Goal: Task Accomplishment & Management: Complete application form

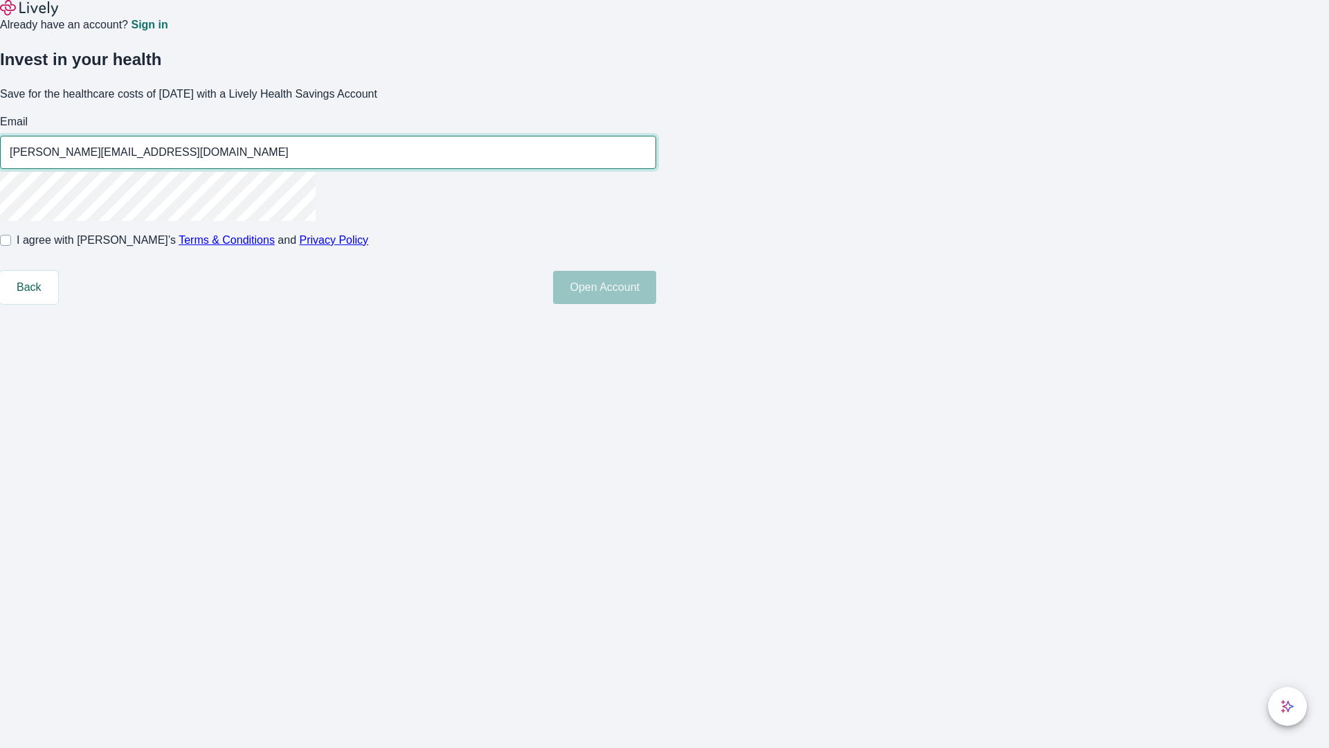
type input "[PERSON_NAME][EMAIL_ADDRESS][DOMAIN_NAME]"
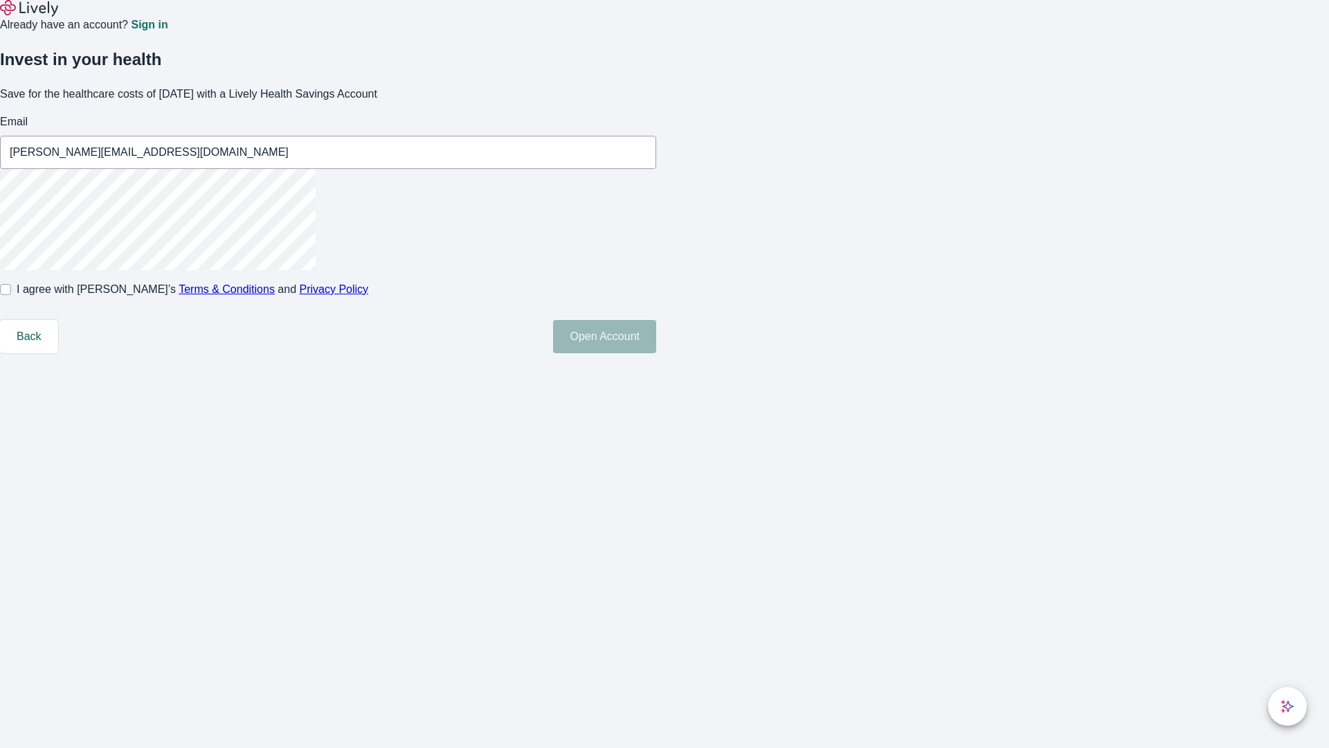
click at [11, 295] on input "I agree with Lively’s Terms & Conditions and Privacy Policy" at bounding box center [5, 289] width 11 height 11
checkbox input "true"
click at [656, 353] on button "Open Account" at bounding box center [604, 336] width 103 height 33
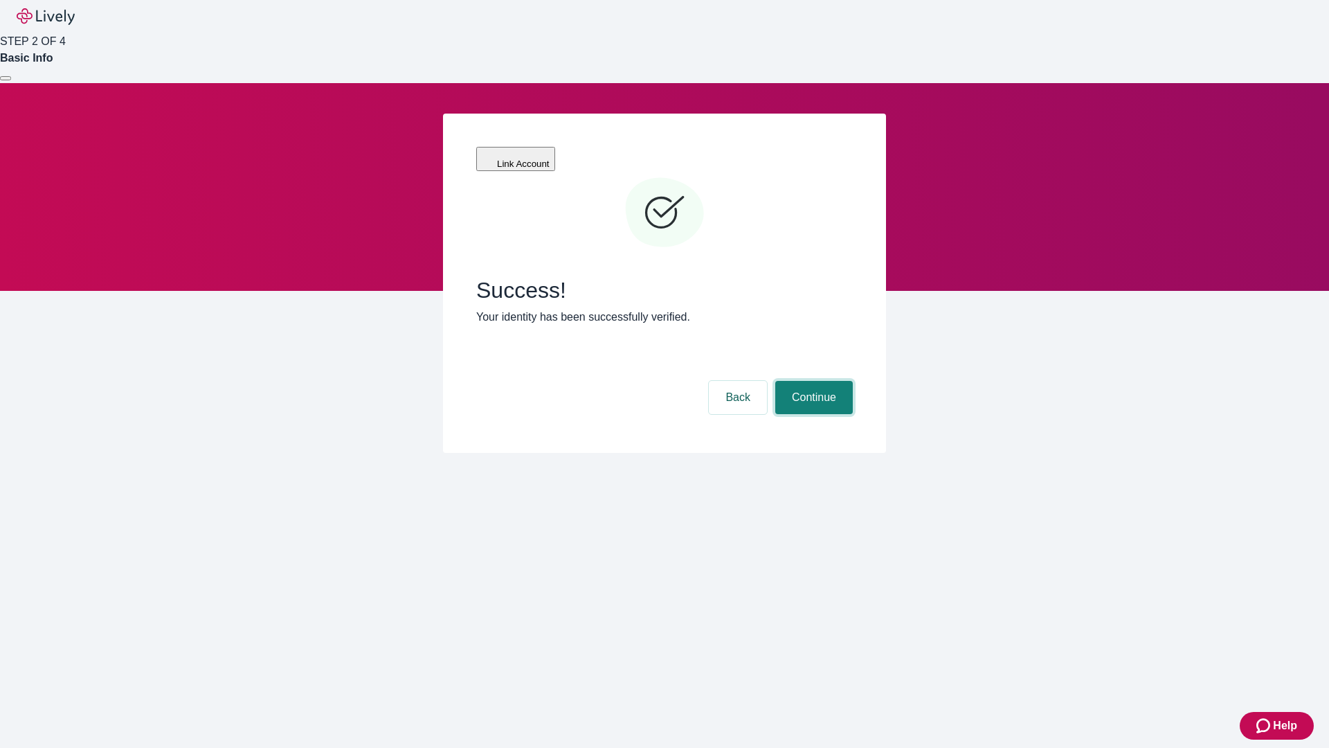
click at [812, 381] on button "Continue" at bounding box center [814, 397] width 78 height 33
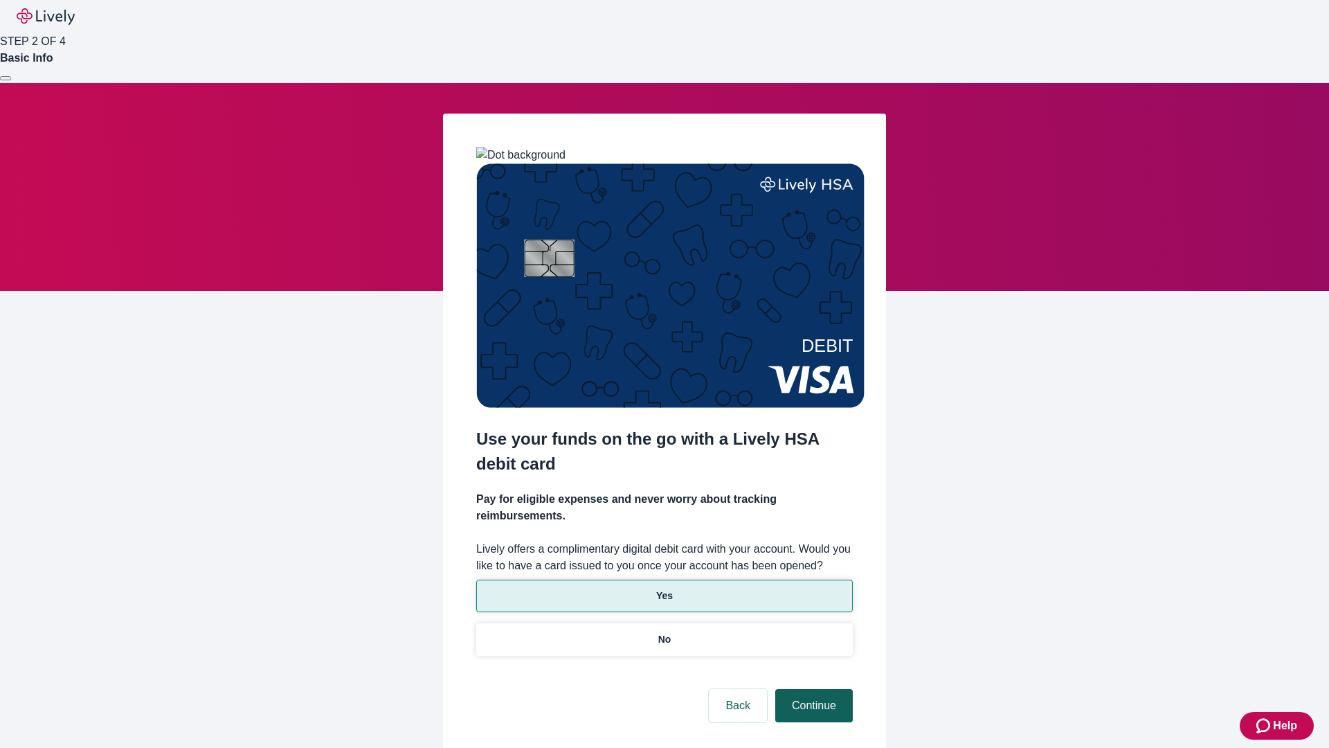
click at [664, 632] on p "No" at bounding box center [664, 639] width 13 height 15
click at [812, 689] on button "Continue" at bounding box center [814, 705] width 78 height 33
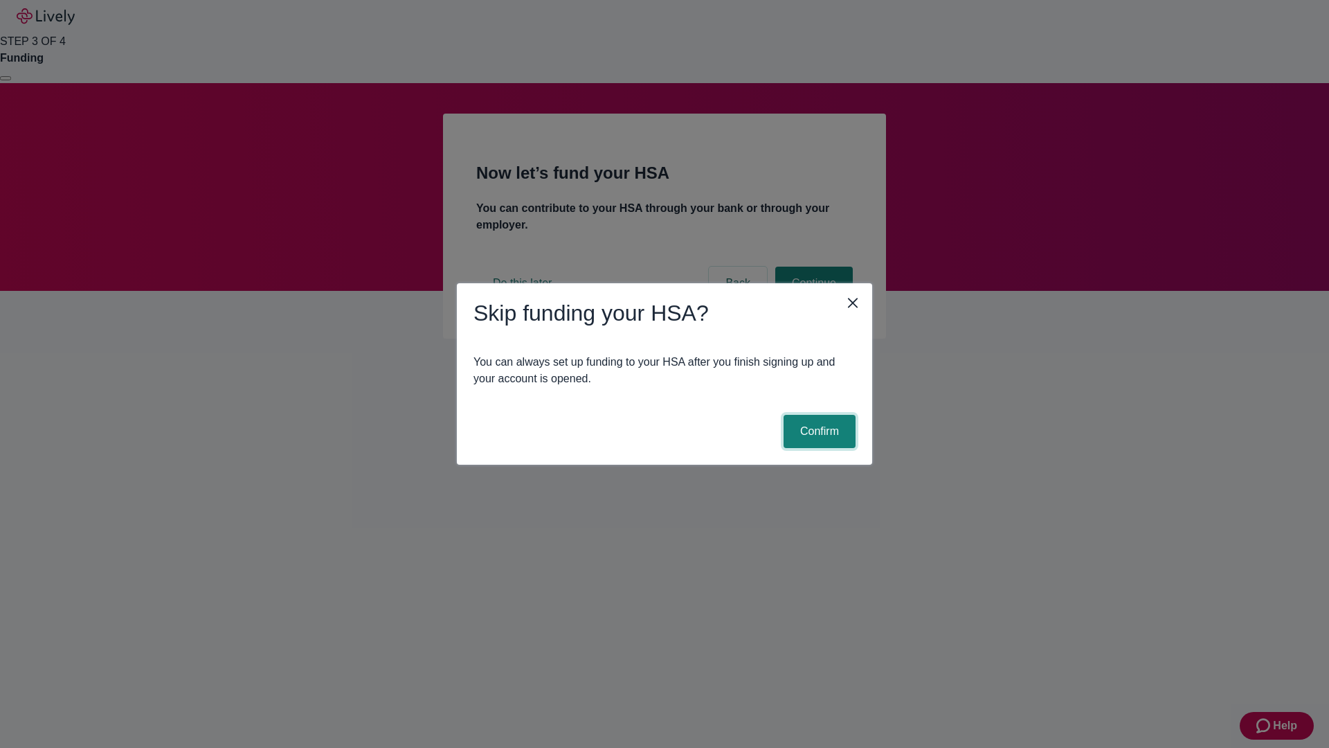
click at [818, 431] on button "Confirm" at bounding box center [820, 431] width 72 height 33
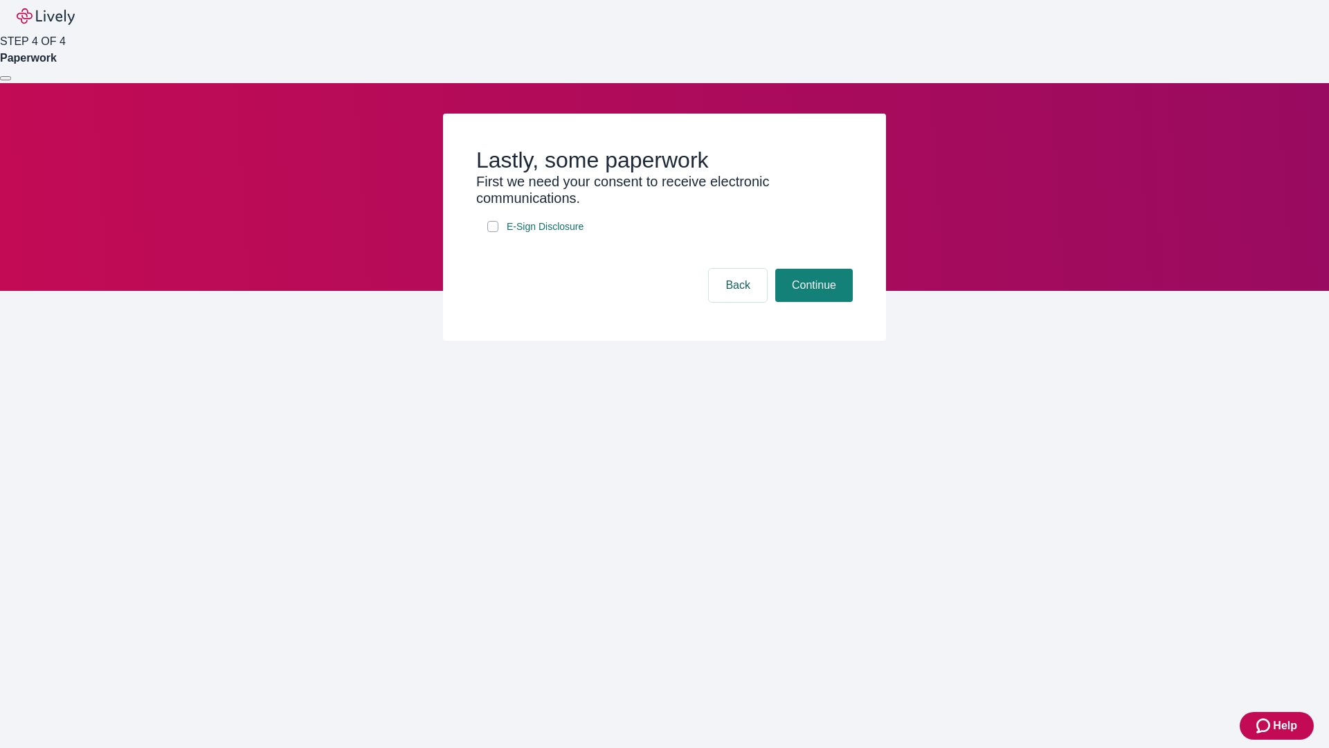
click at [493, 232] on input "E-Sign Disclosure" at bounding box center [492, 226] width 11 height 11
checkbox input "true"
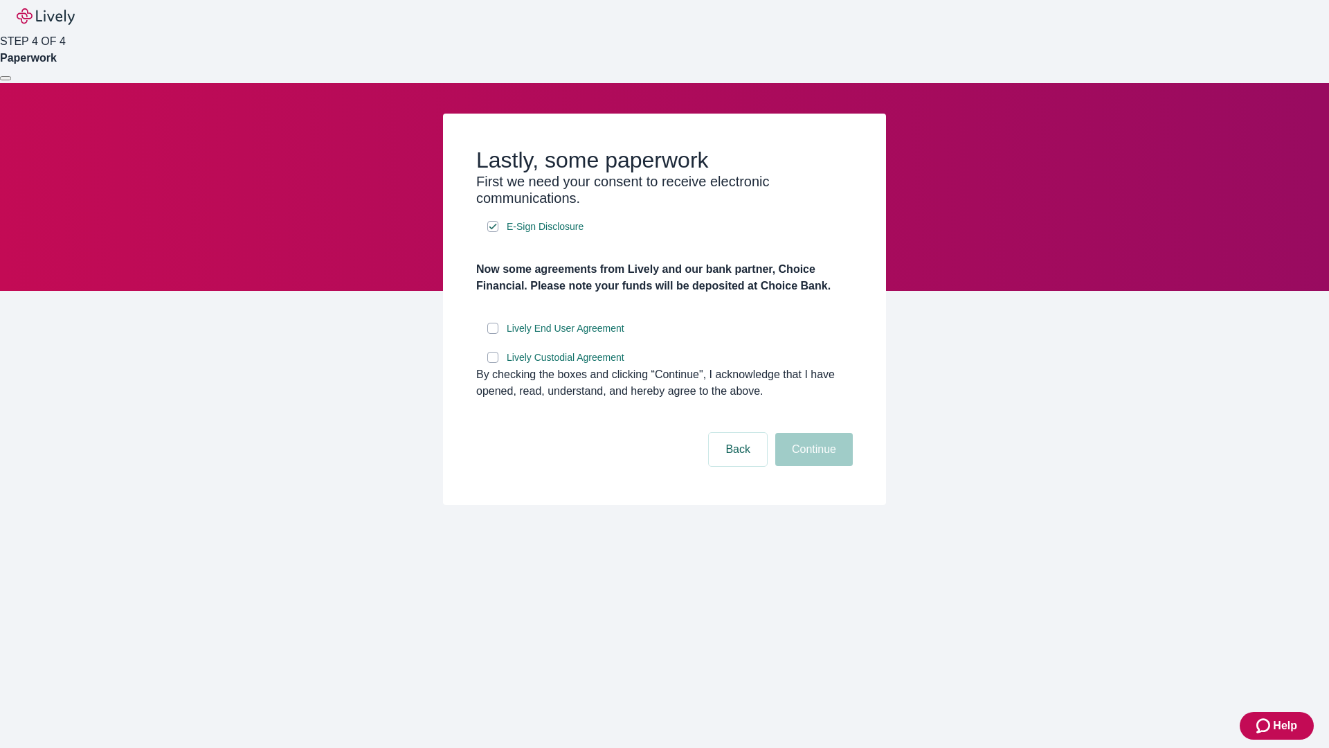
click at [493, 334] on input "Lively End User Agreement" at bounding box center [492, 328] width 11 height 11
checkbox input "true"
click at [493, 363] on input "Lively Custodial Agreement" at bounding box center [492, 357] width 11 height 11
checkbox input "true"
click at [812, 466] on button "Continue" at bounding box center [814, 449] width 78 height 33
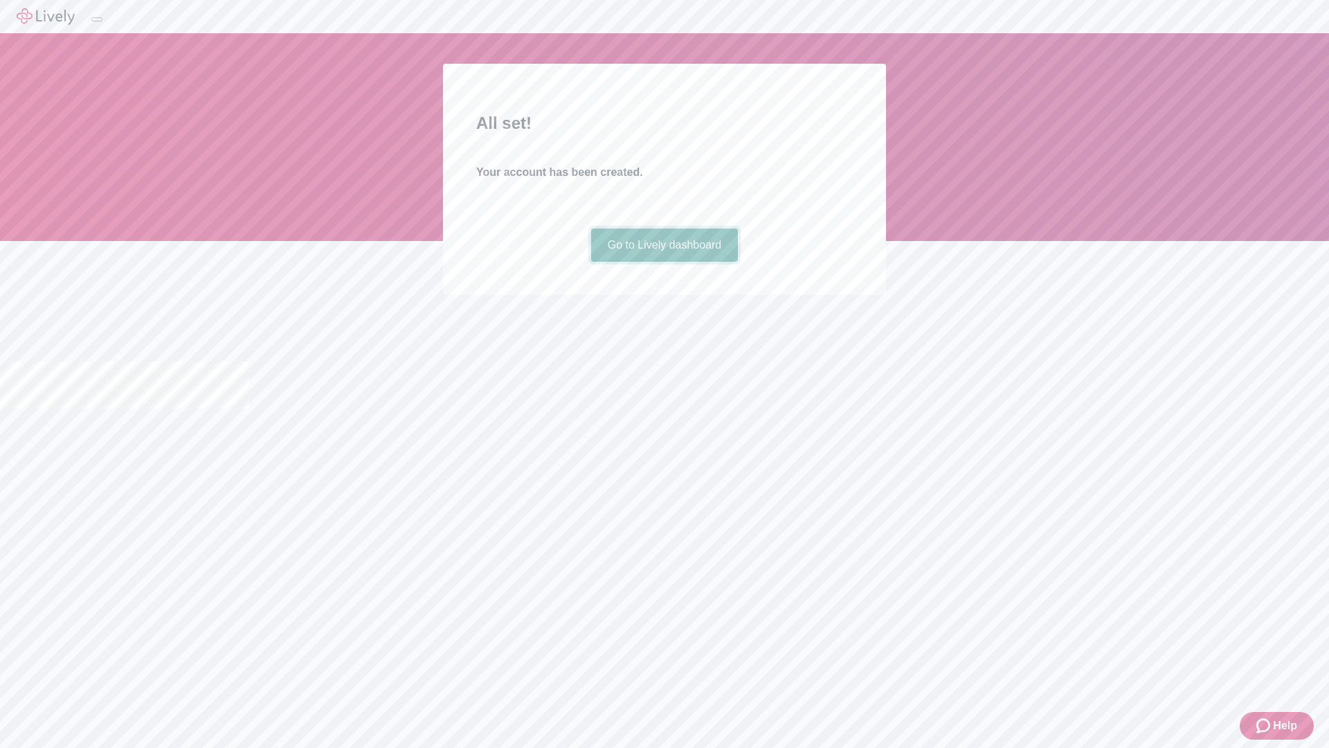
click at [664, 262] on link "Go to Lively dashboard" at bounding box center [664, 244] width 147 height 33
